Goal: Task Accomplishment & Management: Check status

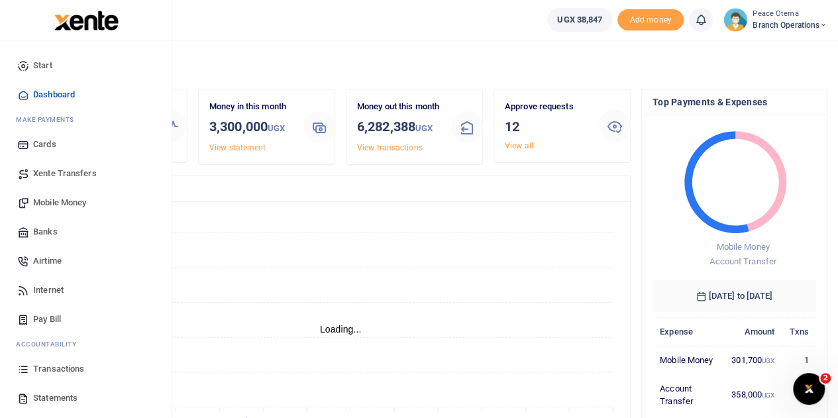
click at [54, 374] on span "Transactions" at bounding box center [58, 369] width 51 height 13
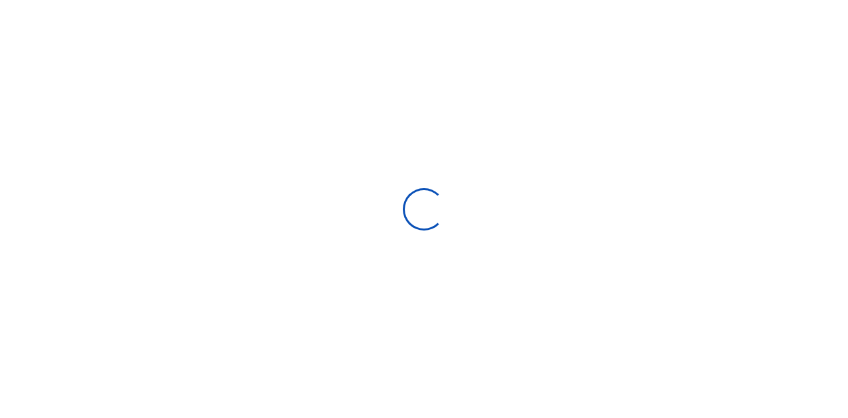
select select
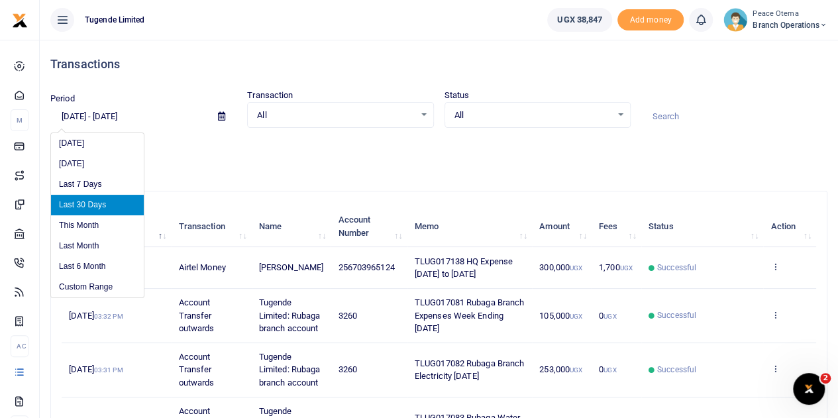
click at [83, 116] on input "[DATE] - [DATE]" at bounding box center [128, 116] width 157 height 23
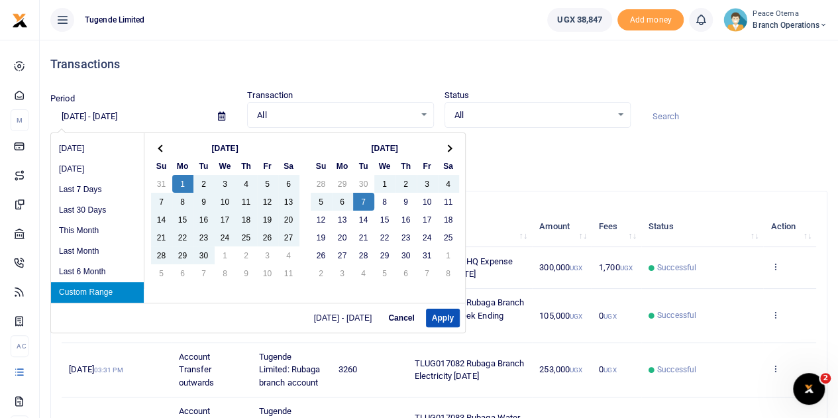
type input "[DATE] - [DATE]"
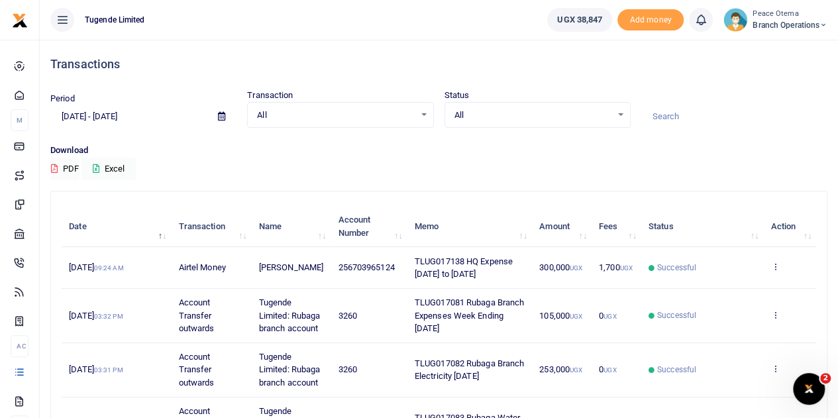
click at [676, 114] on input at bounding box center [735, 116] width 186 height 23
paste input "TLUG-016293"
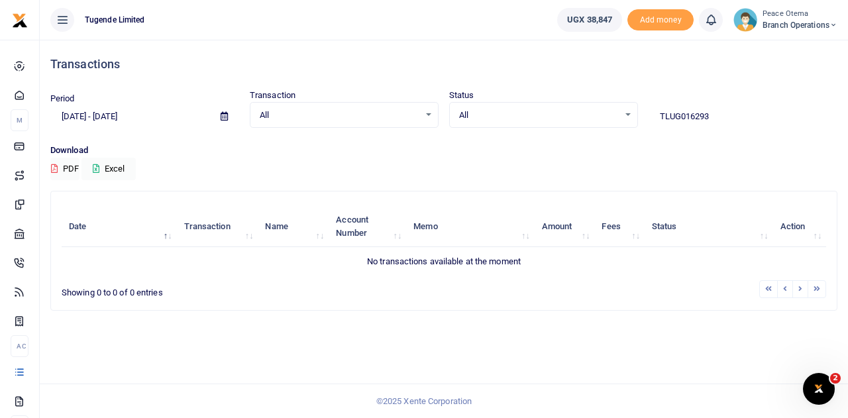
click at [719, 119] on input "TLUG016293" at bounding box center [743, 116] width 189 height 23
type input "TLUG016293"
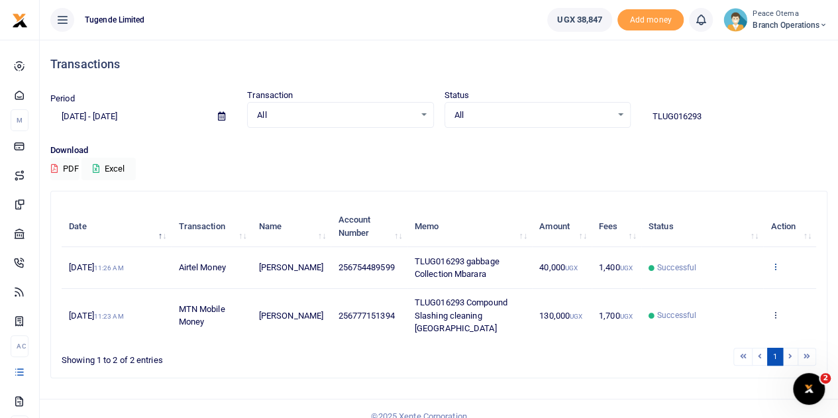
click at [775, 266] on icon at bounding box center [775, 266] width 9 height 9
click at [730, 286] on link "View details" at bounding box center [727, 289] width 105 height 19
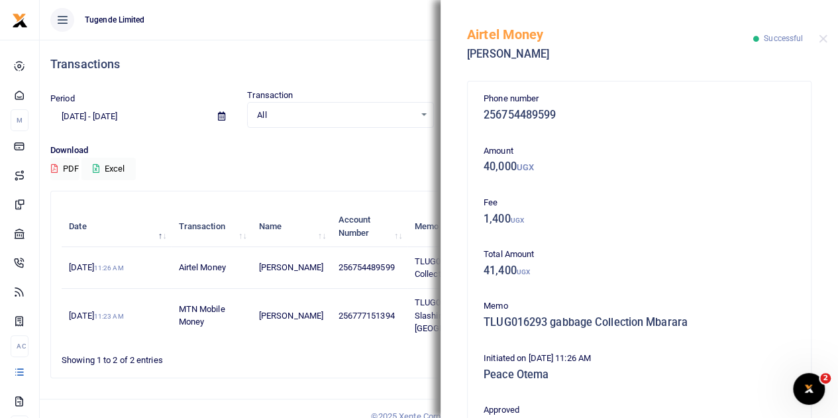
scroll to position [286, 0]
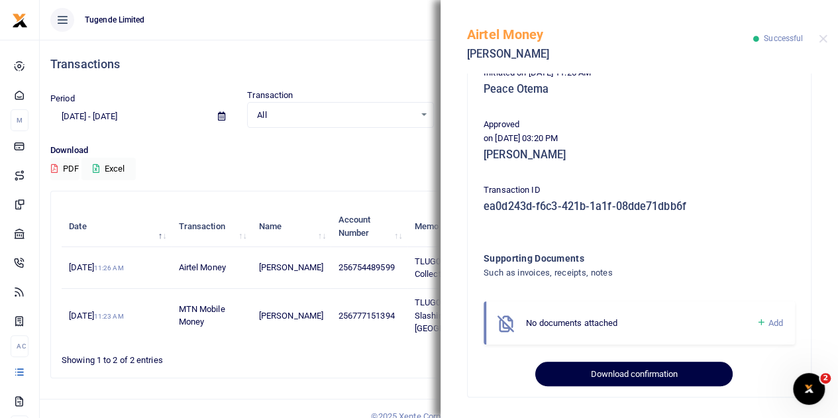
click at [612, 381] on button "Download confirmation" at bounding box center [633, 374] width 197 height 25
click at [609, 374] on button "Download confirmation" at bounding box center [633, 374] width 197 height 25
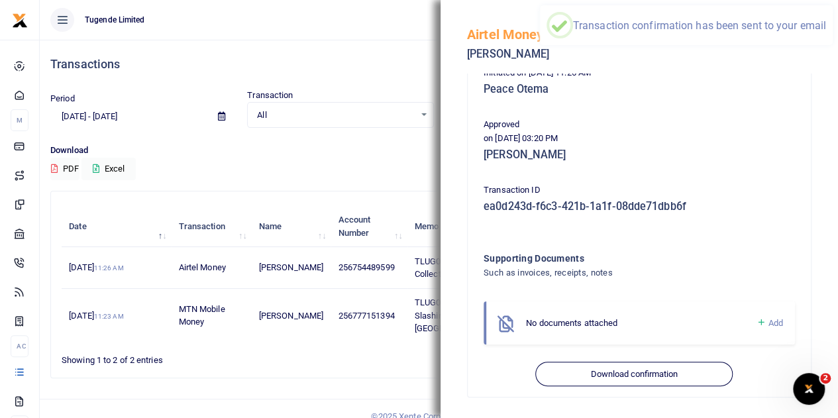
click at [693, 101] on div "Initiated on [DATE] 11:26 AM Peace Otema" at bounding box center [639, 84] width 322 height 36
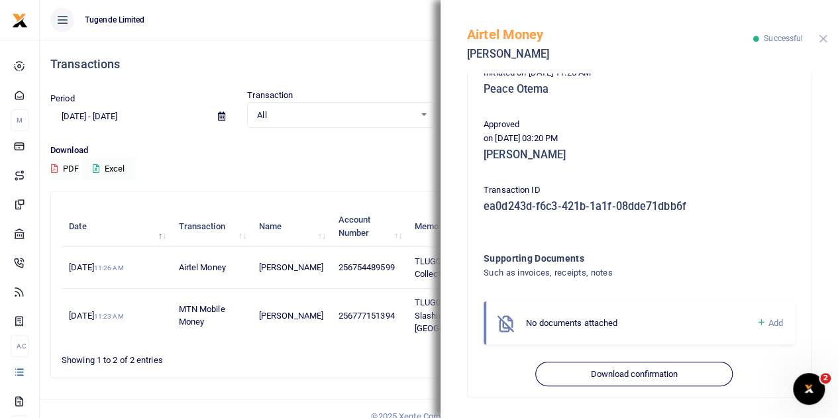
click at [823, 36] on button "Close" at bounding box center [823, 38] width 9 height 9
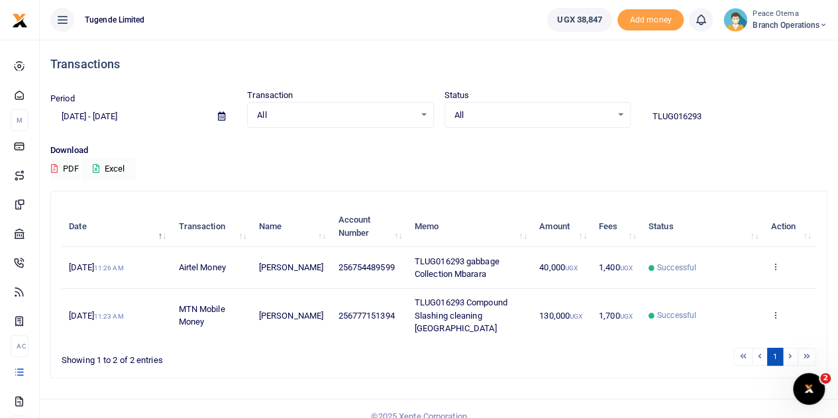
click at [779, 310] on icon at bounding box center [775, 314] width 9 height 9
click at [729, 261] on link "View details" at bounding box center [727, 270] width 105 height 19
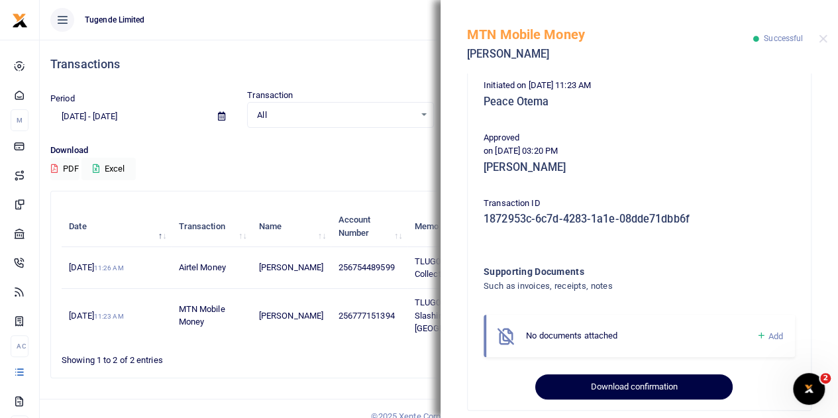
click at [588, 376] on button "Download confirmation" at bounding box center [633, 386] width 197 height 25
